Goal: Task Accomplishment & Management: Manage account settings

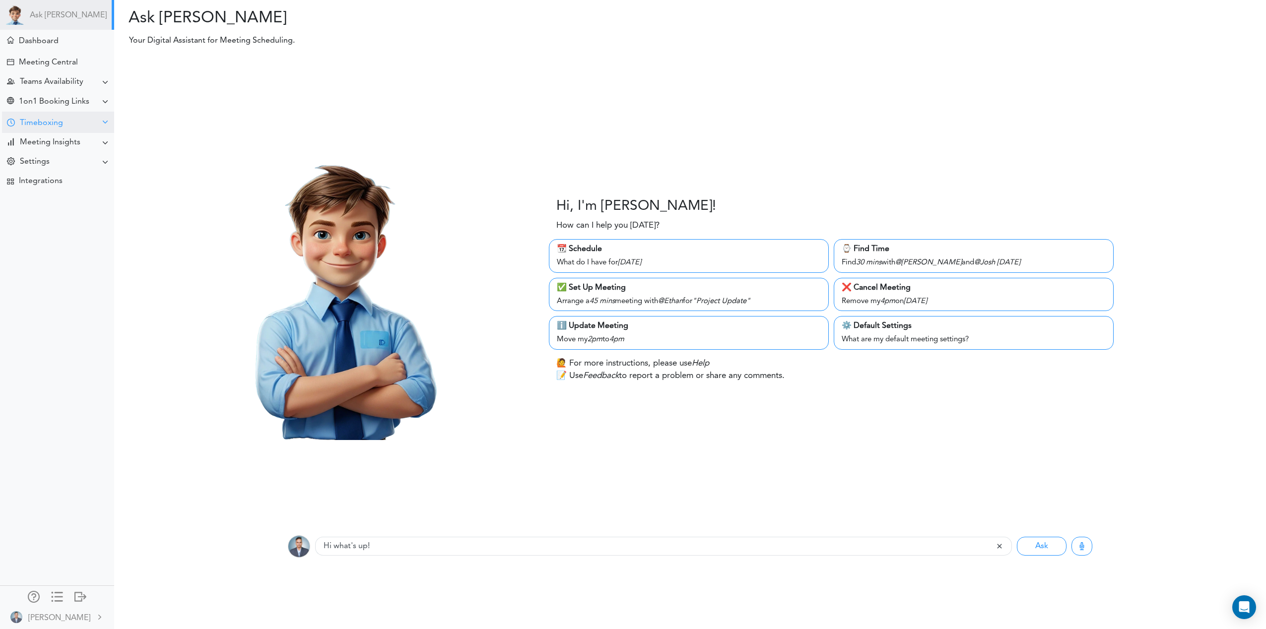
click at [34, 120] on div "Timeboxing" at bounding box center [41, 123] width 43 height 9
click at [37, 142] on div "Goals for [DATE]" at bounding box center [45, 141] width 54 height 5
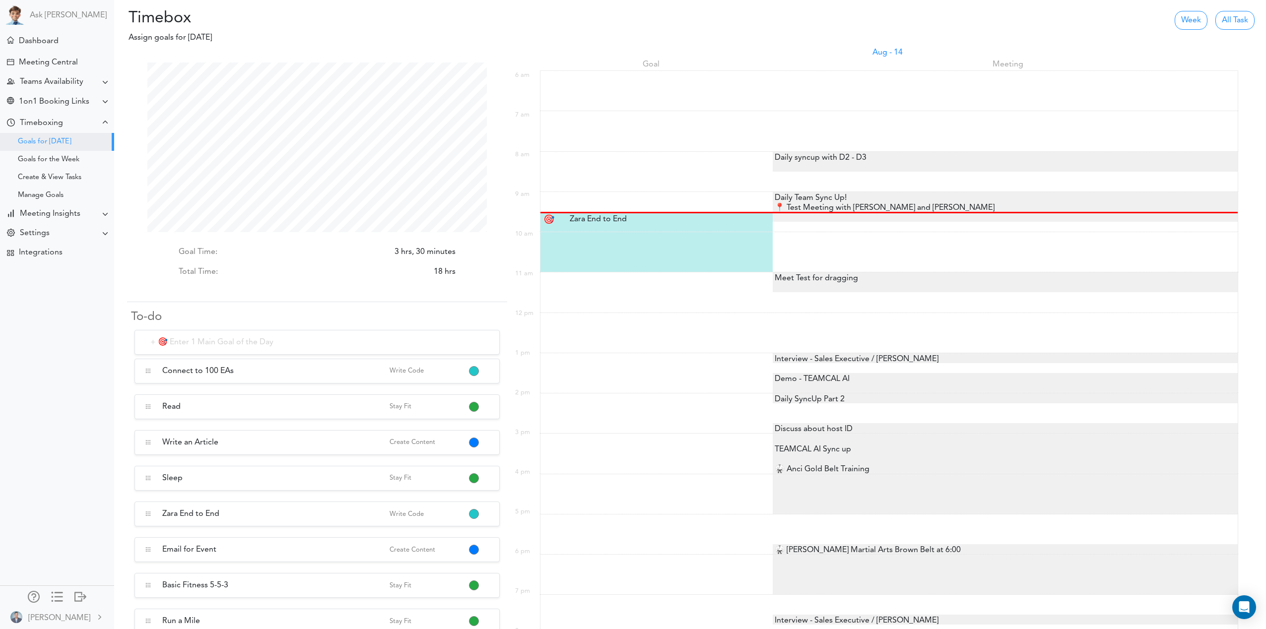
scroll to position [8, 0]
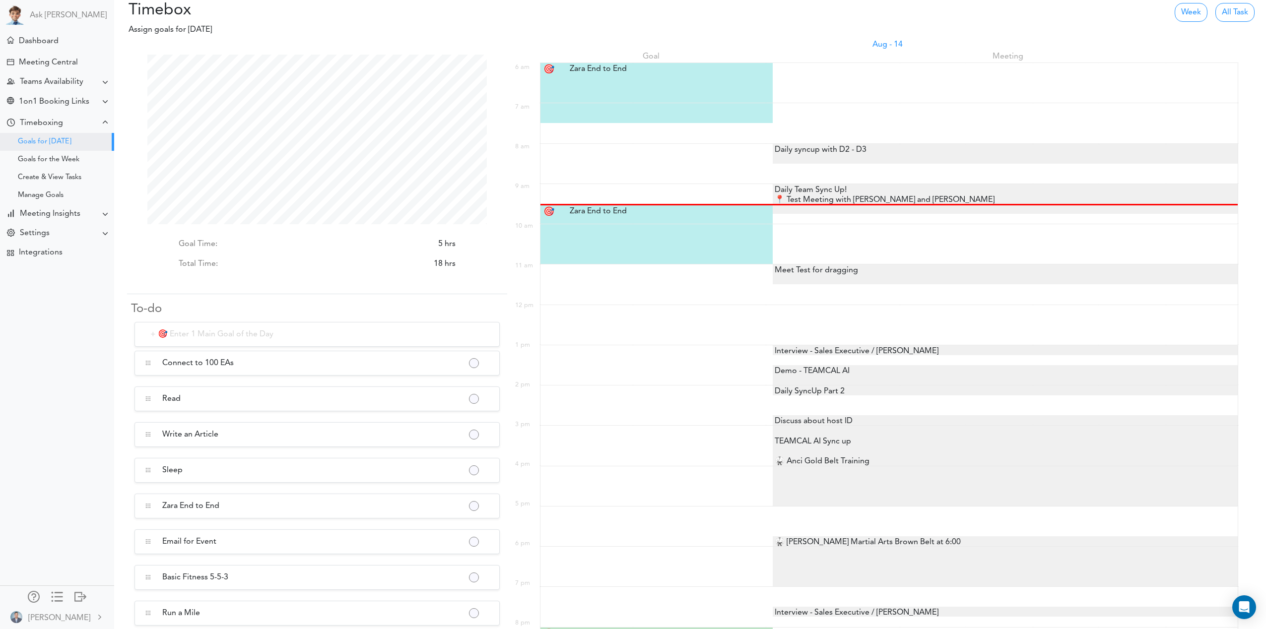
scroll to position [170, 340]
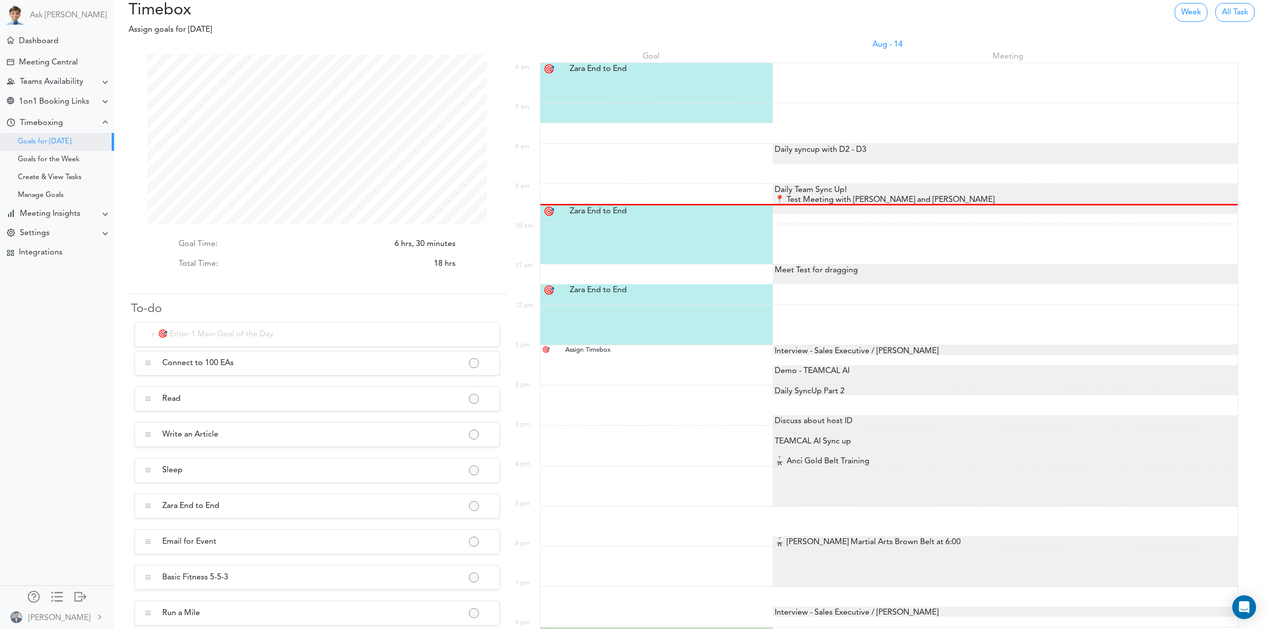
scroll to position [170, 340]
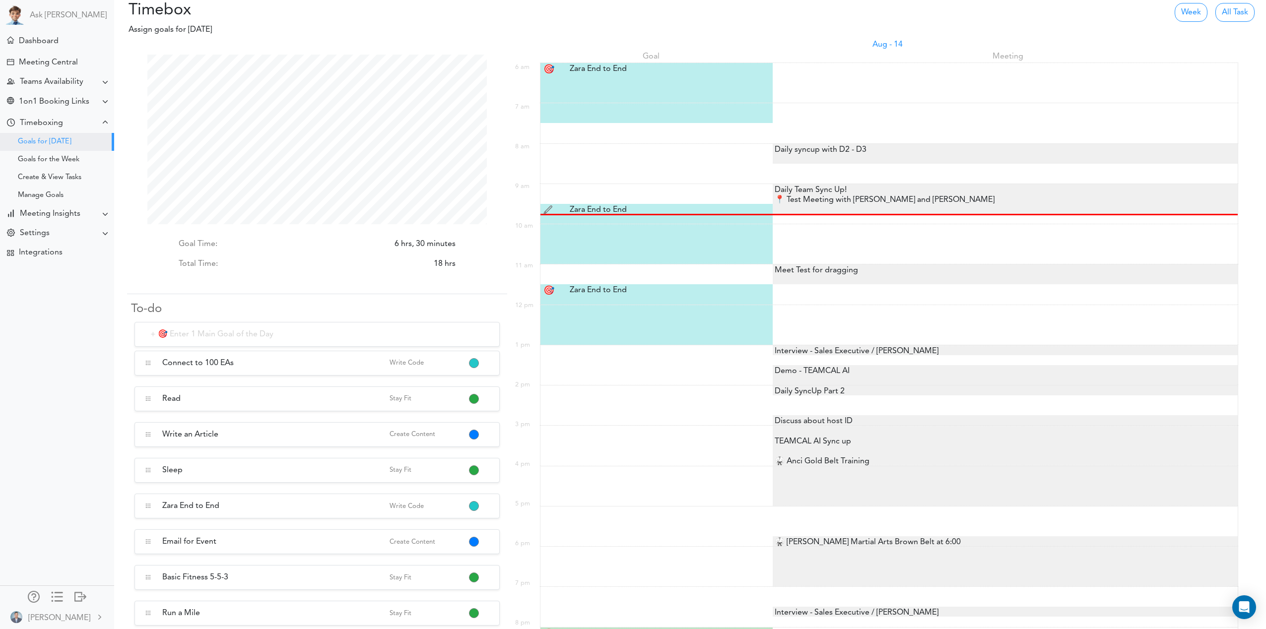
click at [582, 206] on div "Zara End to End Zara End to End" at bounding box center [657, 210] width 191 height 12
type input "Zara End to End"
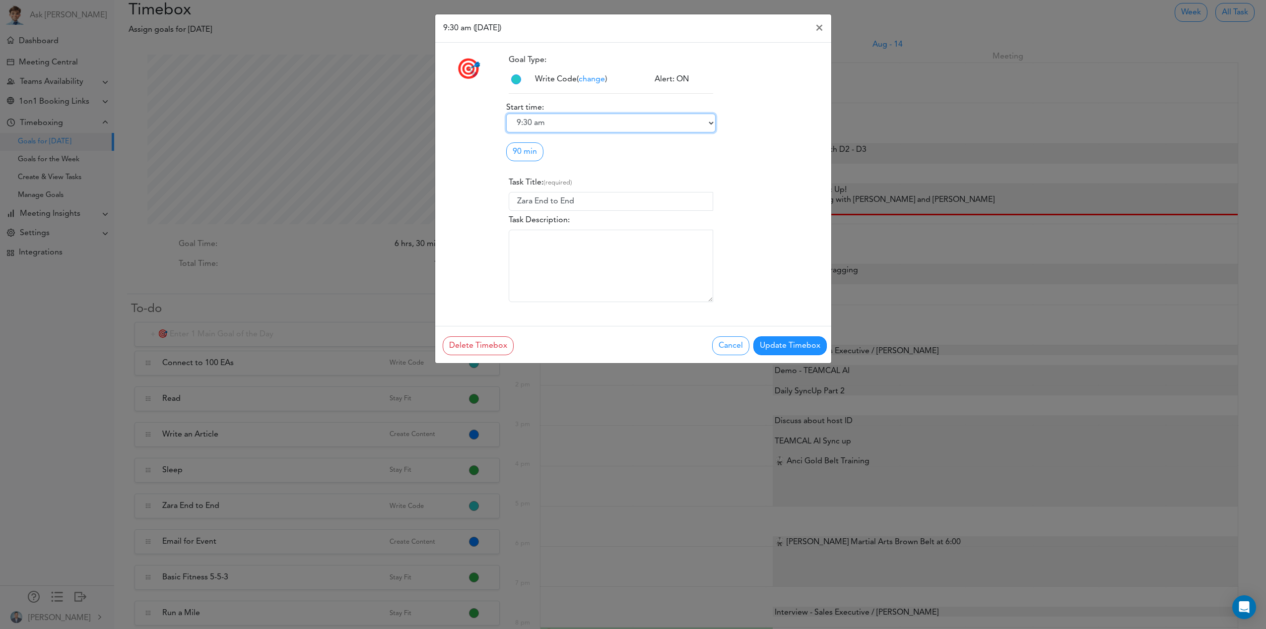
click at [570, 125] on select "6:00 am 6:15 am 6:30 am 6:45 am 7:00 am 7:15 am 7:30 am 7:45 am 8:00 am 8:15 am…" at bounding box center [610, 123] width 209 height 19
select select "10:00 am"
click at [783, 347] on button "Update Timebox" at bounding box center [790, 346] width 73 height 19
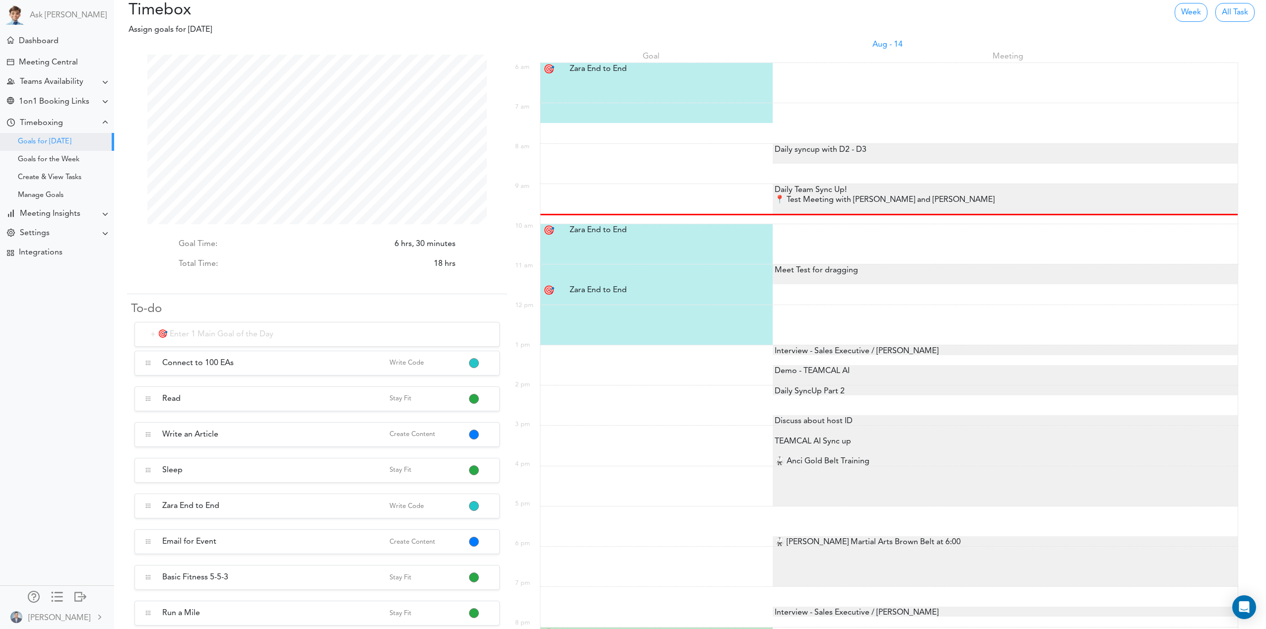
scroll to position [170, 340]
click at [629, 289] on div "Zara End to End Zara End to End" at bounding box center [657, 290] width 191 height 12
type input "Zara End to End"
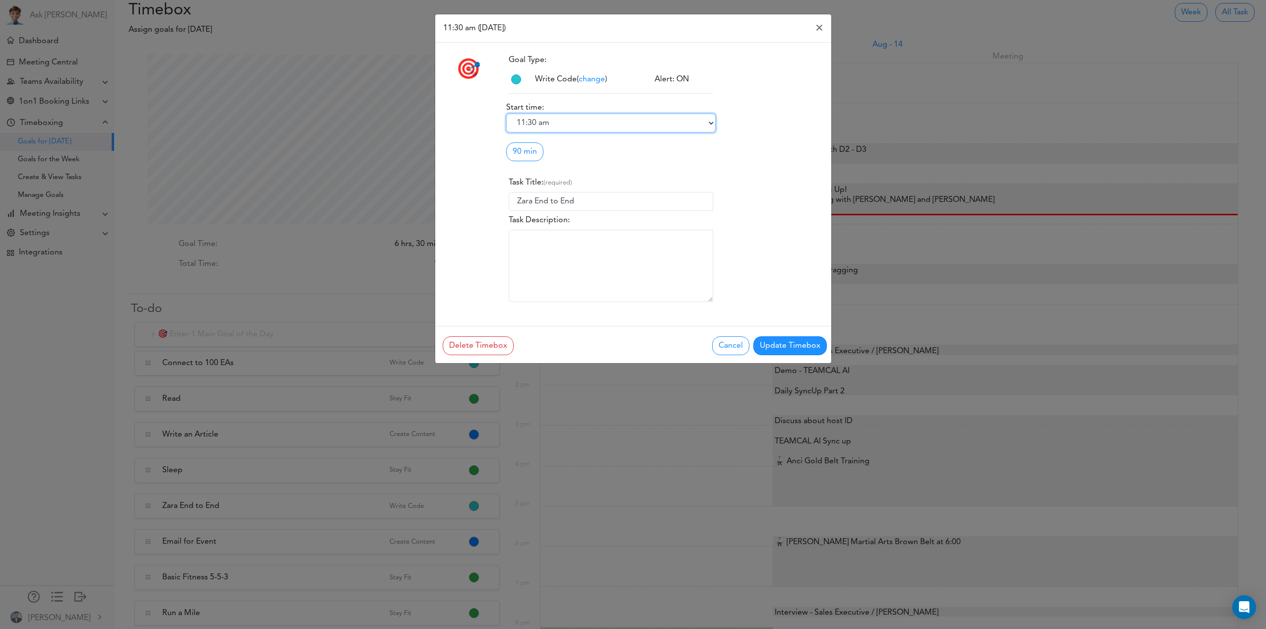
click at [551, 124] on select "6:00 am 6:15 am 6:30 am 6:45 am 7:00 am 7:15 am 7:30 am 7:45 am 8:00 am 8:15 am…" at bounding box center [610, 123] width 209 height 19
select select "12:00 pm"
click at [799, 345] on button "Update Timebox" at bounding box center [790, 346] width 73 height 19
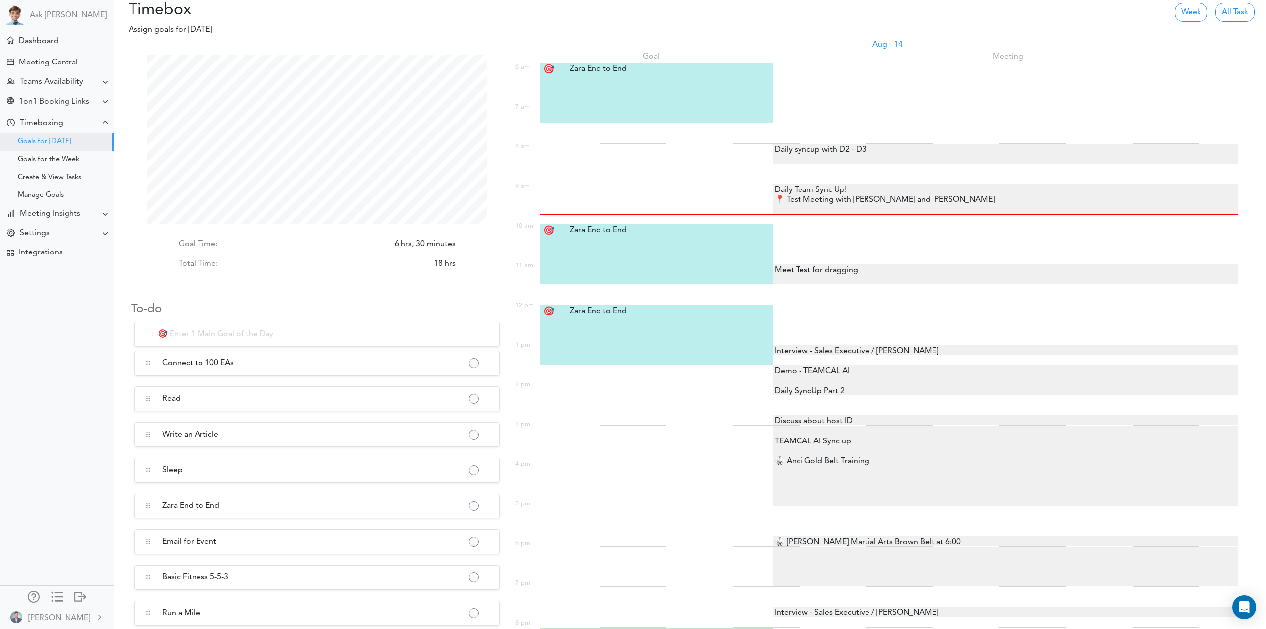
scroll to position [170, 340]
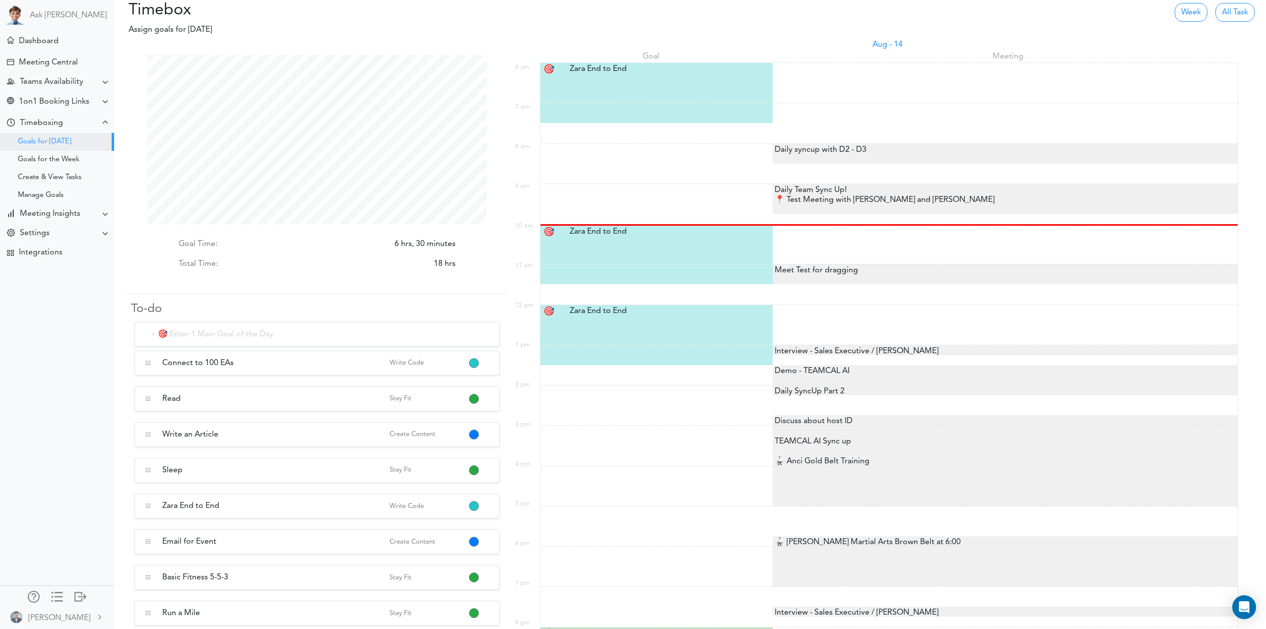
click at [846, 270] on div "Meet Test for dragging" at bounding box center [815, 271] width 85 height 12
